Goal: Information Seeking & Learning: Learn about a topic

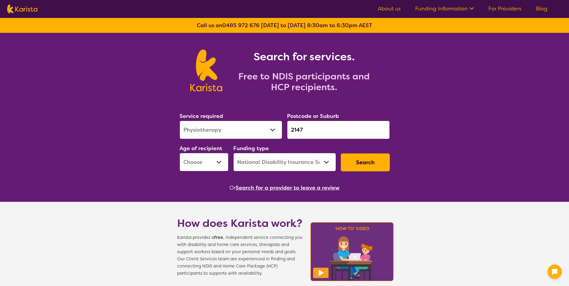
select select "Physiotherapy"
select select "NDIS"
click at [383, 155] on button "Search" at bounding box center [365, 162] width 49 height 18
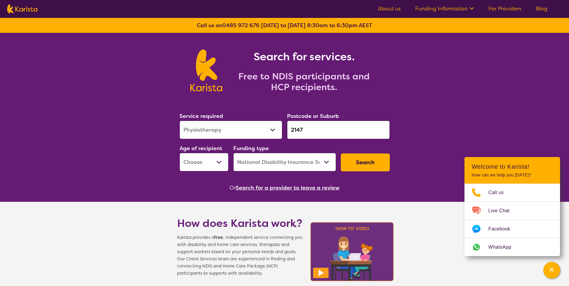
click at [219, 157] on select "Early Childhood - 0 to 9 Child - 10 to 11 Adolescent - 12 to 17 Adult - 18 to 6…" at bounding box center [203, 162] width 49 height 19
select select "CH"
click at [179, 153] on select "Early Childhood - 0 to 9 Child - 10 to 11 Adolescent - 12 to 17 Adult - 18 to 6…" at bounding box center [203, 162] width 49 height 19
click at [361, 165] on button "Search" at bounding box center [365, 162] width 49 height 18
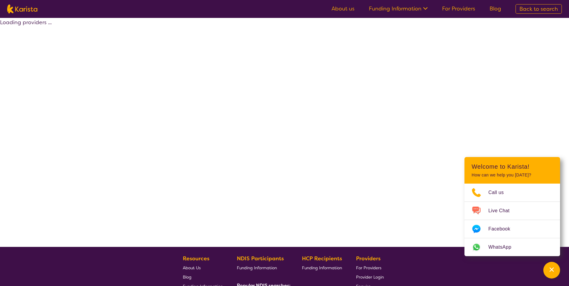
select select "by_score"
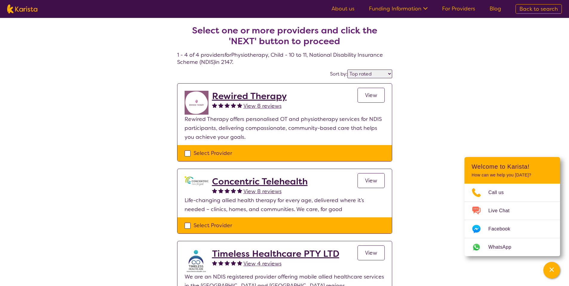
select select "Physiotherapy"
select select "CH"
select select "NDIS"
